Goal: Task Accomplishment & Management: Manage account settings

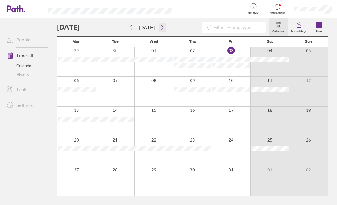
click at [162, 28] on icon "button" at bounding box center [162, 27] width 4 height 5
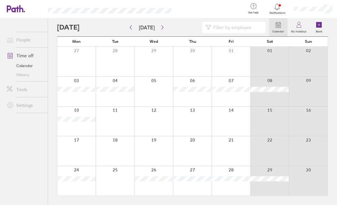
click at [302, 30] on label "My holidays" at bounding box center [299, 30] width 22 height 5
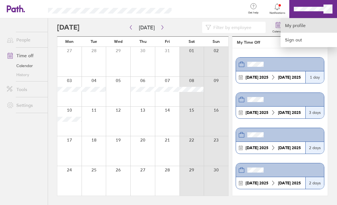
click at [312, 24] on link "My profile" at bounding box center [309, 25] width 56 height 14
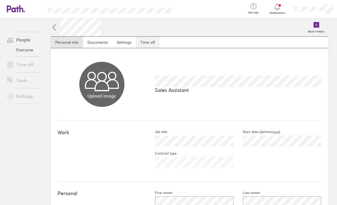
click at [151, 42] on link "Time off" at bounding box center [148, 42] width 24 height 11
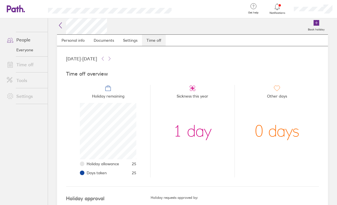
scroll to position [18, 0]
click at [40, 34] on link "People" at bounding box center [24, 39] width 45 height 11
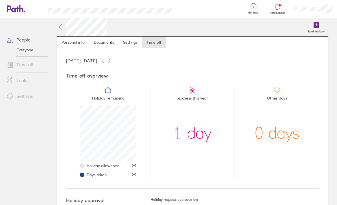
scroll to position [56, 56]
click at [73, 37] on link "Personal info" at bounding box center [73, 42] width 32 height 11
